Goal: Check status: Check status

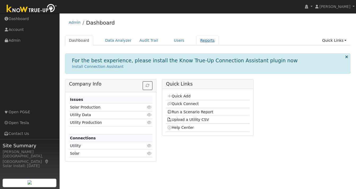
click at [201, 42] on link "Reports" at bounding box center [207, 41] width 22 height 10
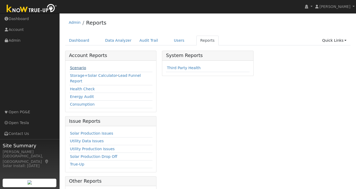
click at [80, 69] on link "Scenario" at bounding box center [78, 68] width 16 height 4
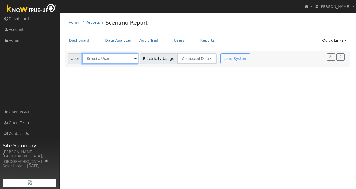
click at [106, 62] on input "text" at bounding box center [110, 58] width 56 height 11
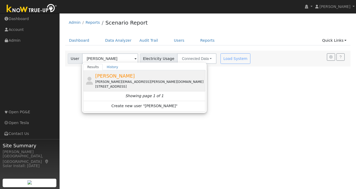
click at [112, 78] on span "[PERSON_NAME]" at bounding box center [115, 76] width 40 height 6
type input "[PERSON_NAME]"
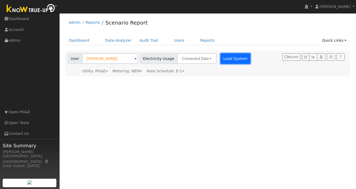
click at [226, 56] on button "Load System" at bounding box center [235, 58] width 30 height 11
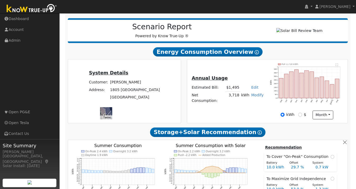
scroll to position [71, 0]
